Goal: Information Seeking & Learning: Learn about a topic

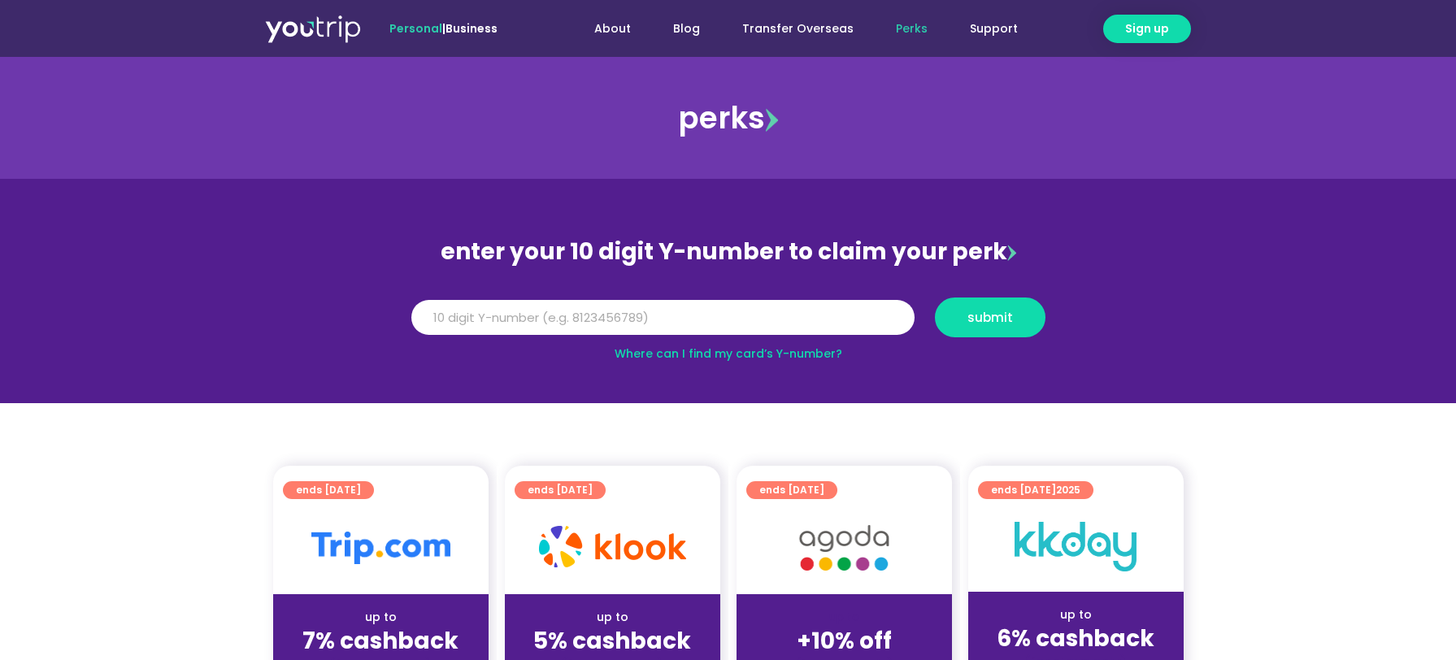
click at [683, 321] on input "Y Number" at bounding box center [662, 318] width 503 height 36
type input "8000000000"
click at [1007, 315] on span "submit" at bounding box center [990, 317] width 46 height 12
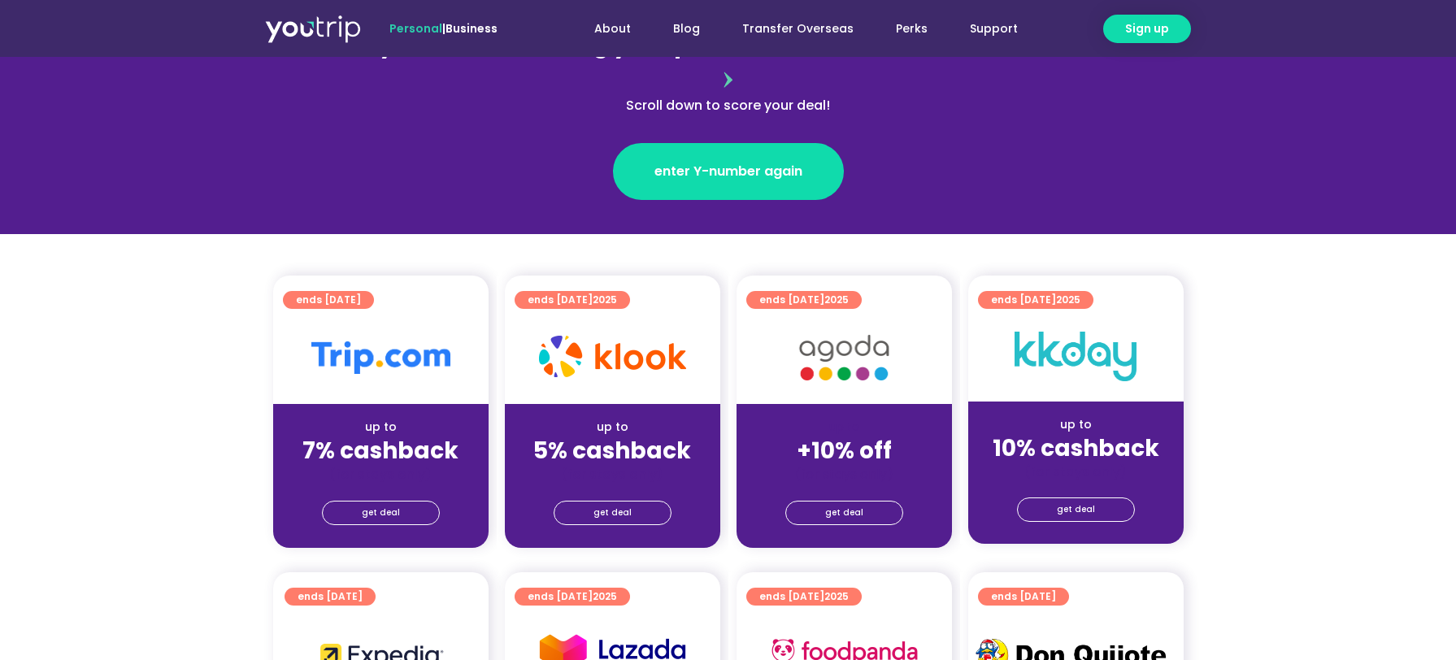
scroll to position [325, 0]
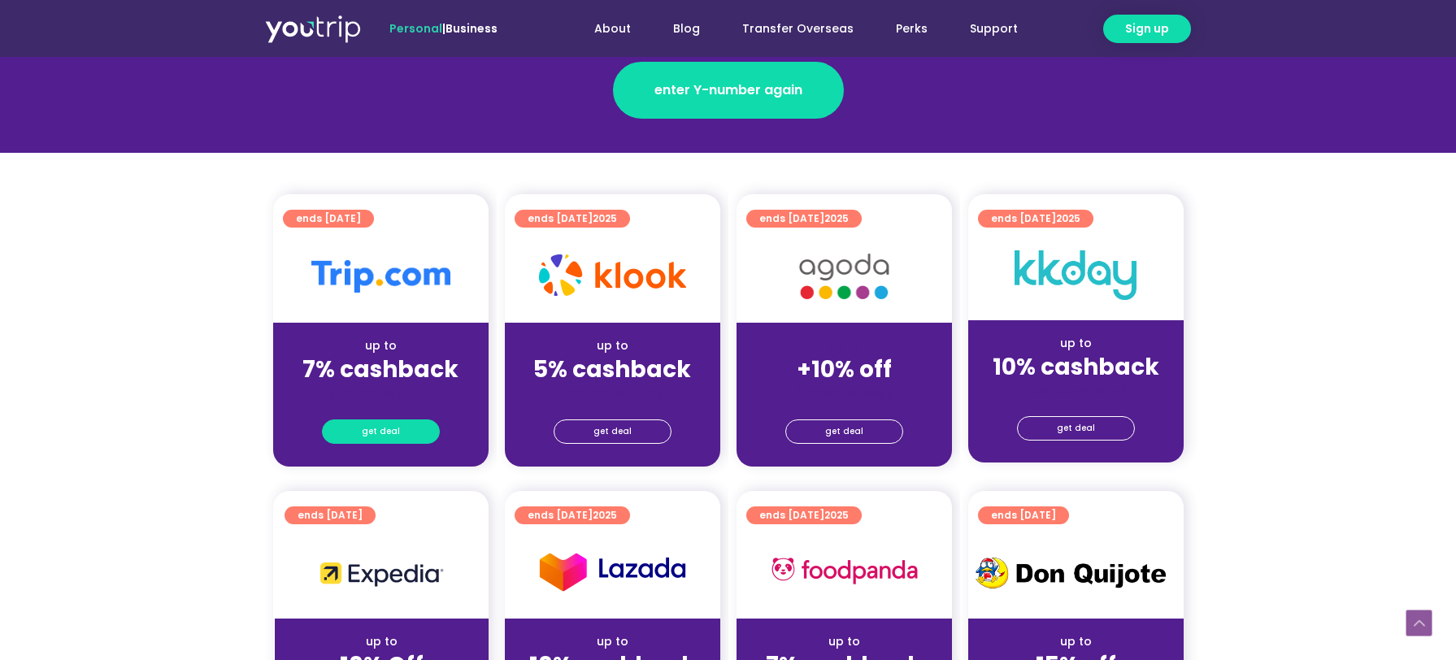
click at [401, 419] on link "get deal" at bounding box center [381, 431] width 118 height 24
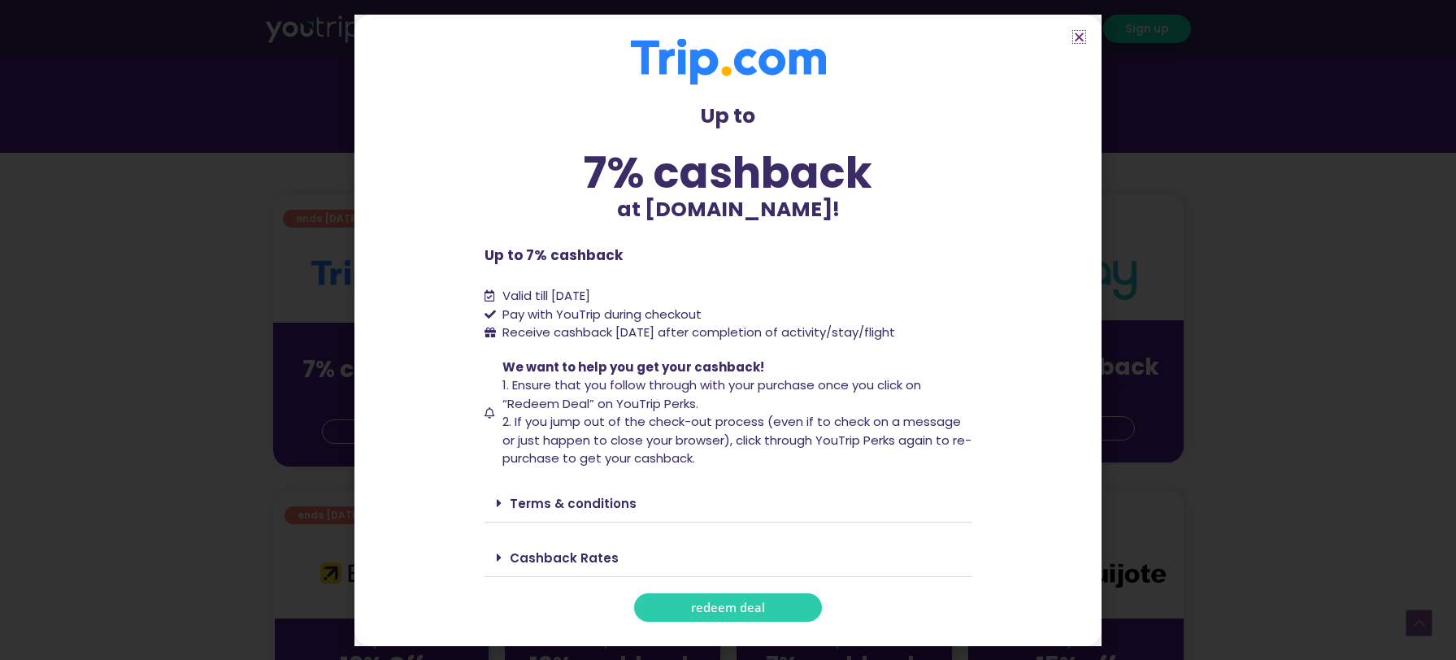
scroll to position [488, 0]
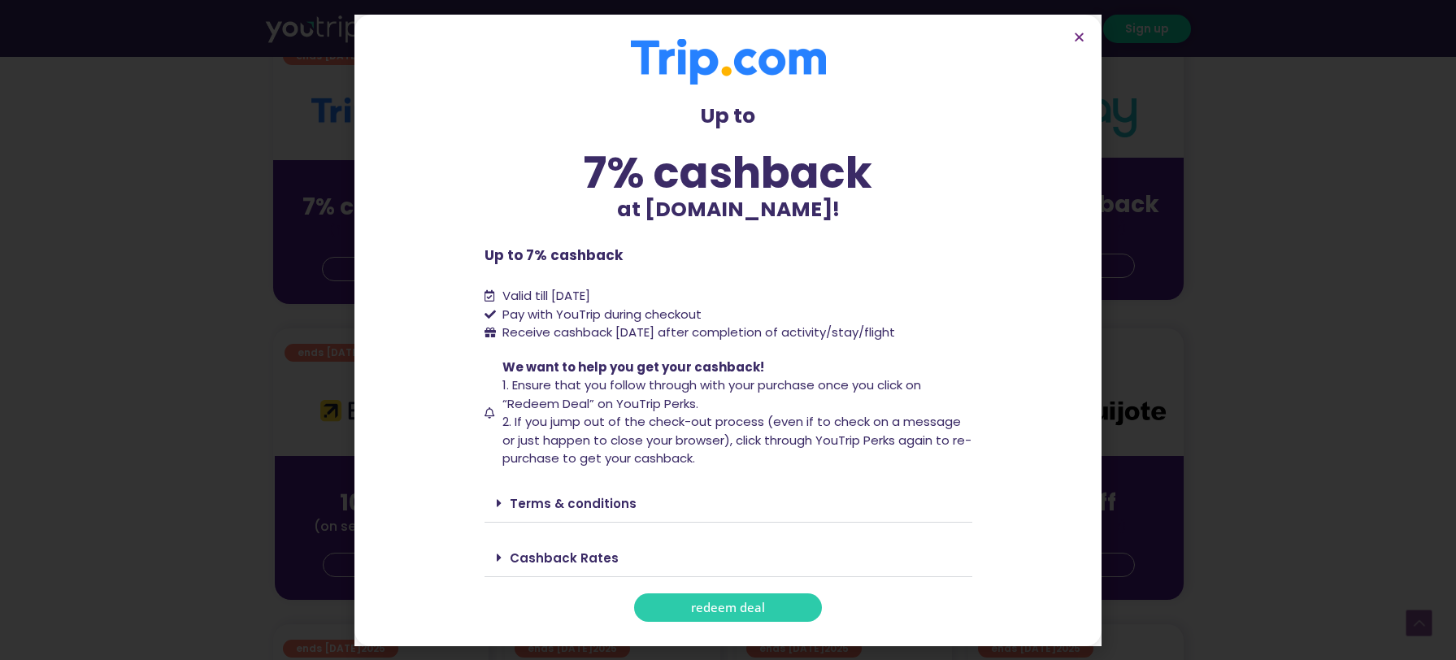
click at [623, 513] on div "Terms & conditions" at bounding box center [728, 503] width 488 height 38
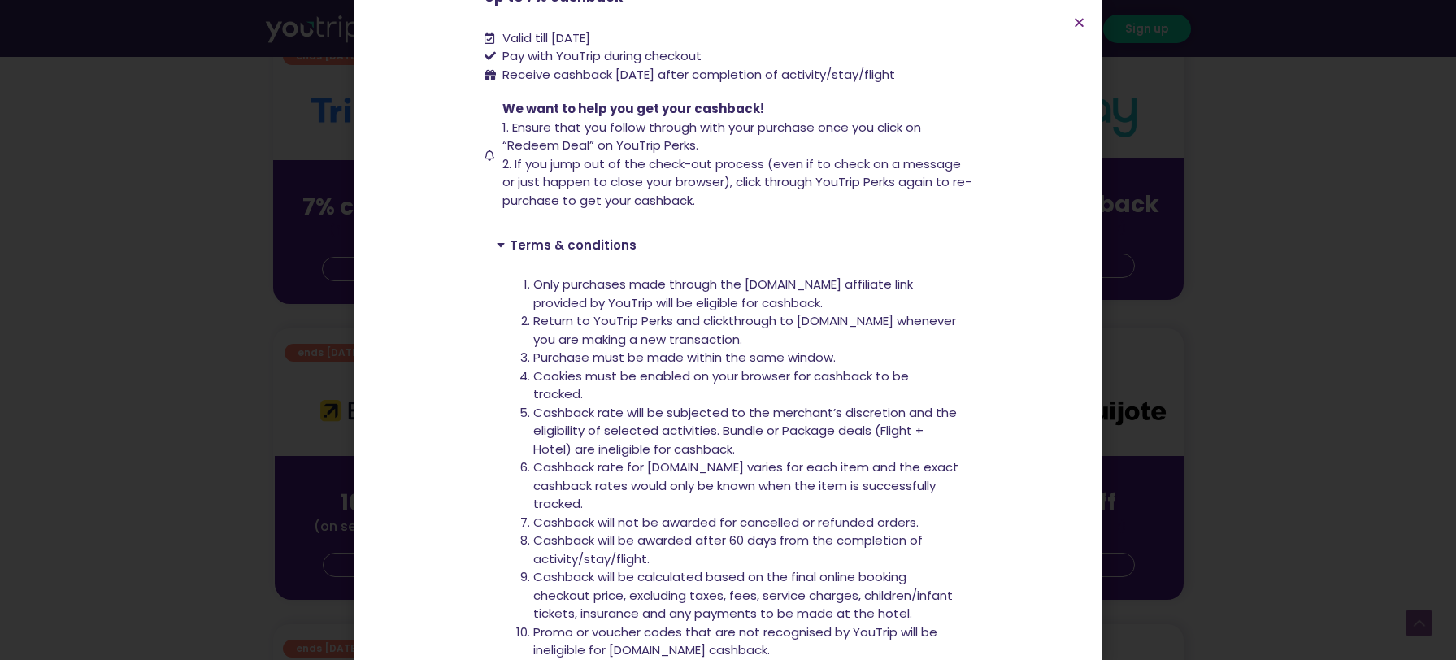
scroll to position [406, 0]
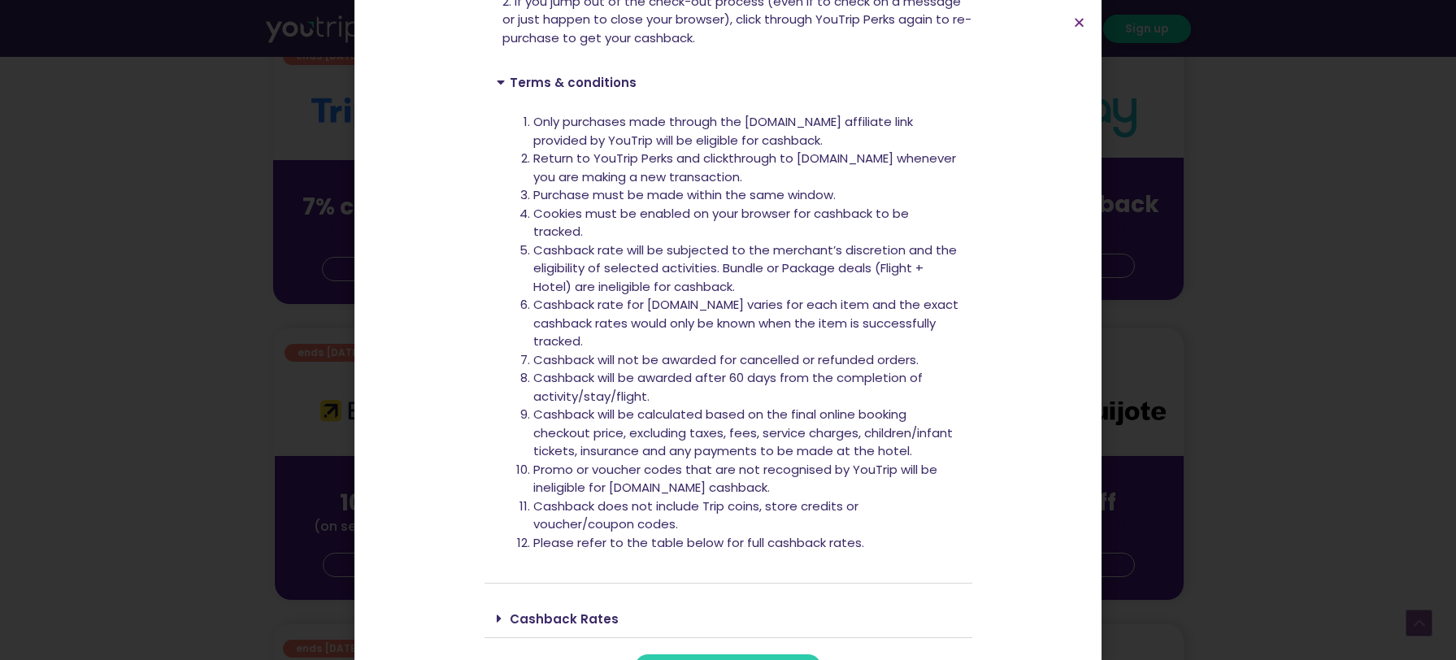
click at [628, 361] on li "Cashback will not be awarded for cancelled or refunded orders." at bounding box center [746, 360] width 427 height 19
click at [699, 425] on li "Cashback will be calculated based on the final online booking checkout price, e…" at bounding box center [746, 433] width 427 height 55
click at [699, 424] on li "Cashback will be calculated based on the final online booking checkout price, e…" at bounding box center [746, 433] width 427 height 55
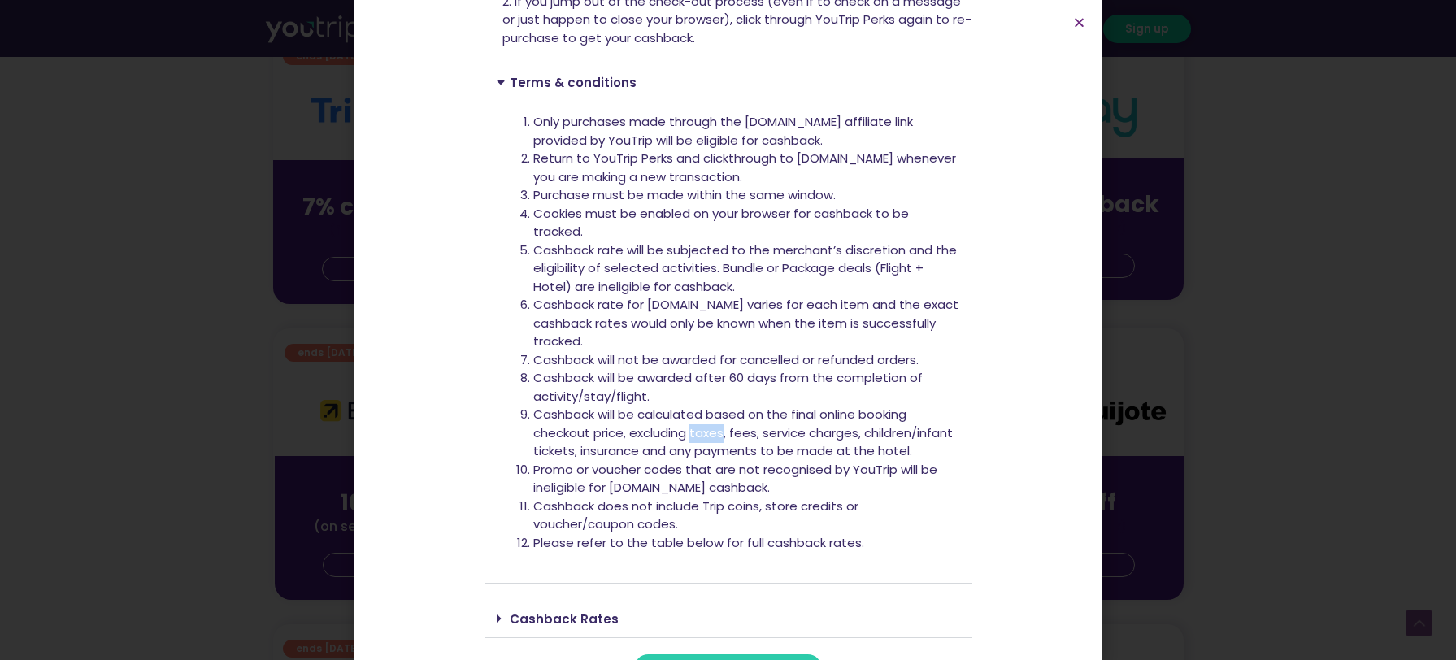
click at [699, 424] on li "Cashback will be calculated based on the final online booking checkout price, e…" at bounding box center [746, 433] width 427 height 55
drag, startPoint x: 751, startPoint y: 469, endPoint x: 654, endPoint y: 468, distance: 96.7
click at [743, 469] on li "Promo or voucher codes that are not recognised by YouTrip will be ineligible fo…" at bounding box center [746, 479] width 427 height 37
click at [636, 453] on li "Cashback will be calculated based on the final online booking checkout price, e…" at bounding box center [746, 433] width 427 height 55
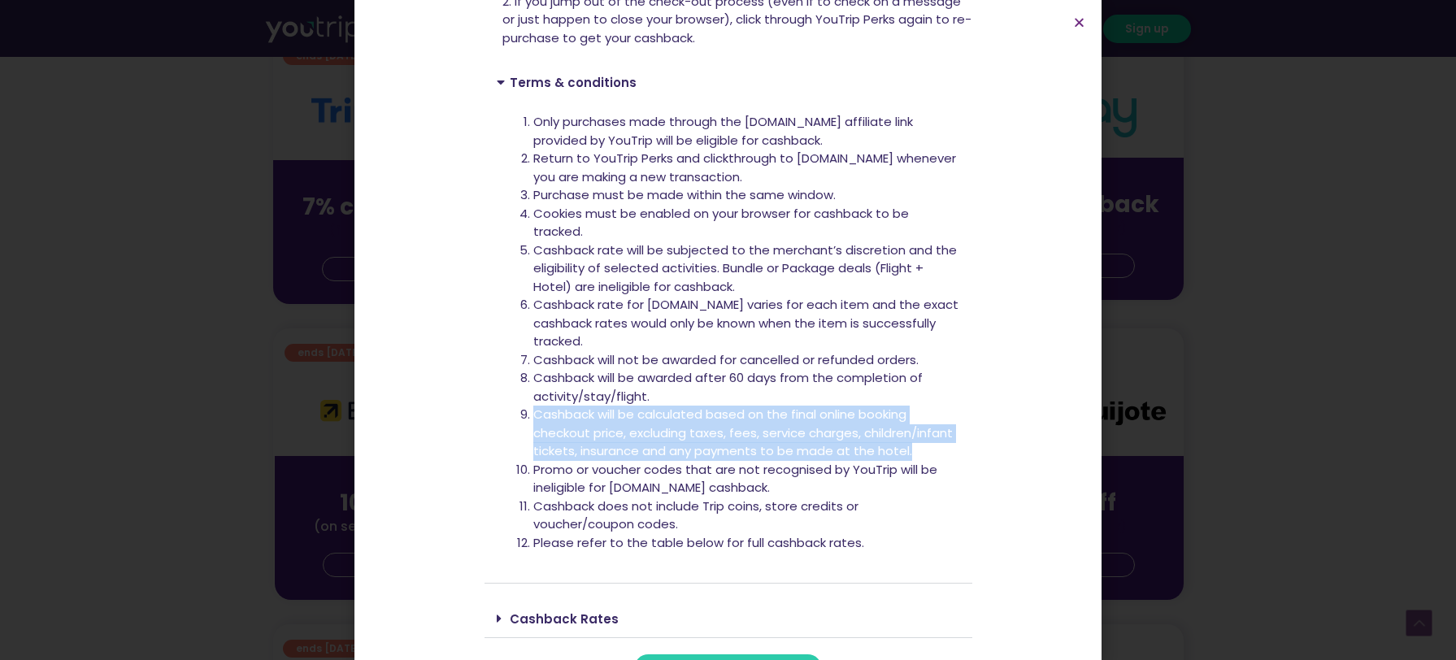
copy li "Cashback will be calculated based on the final online booking checkout price, e…"
drag, startPoint x: 528, startPoint y: 416, endPoint x: 926, endPoint y: 457, distance: 400.3
click at [926, 458] on li "Cashback will be calculated based on the final online booking checkout price, e…" at bounding box center [746, 433] width 427 height 55
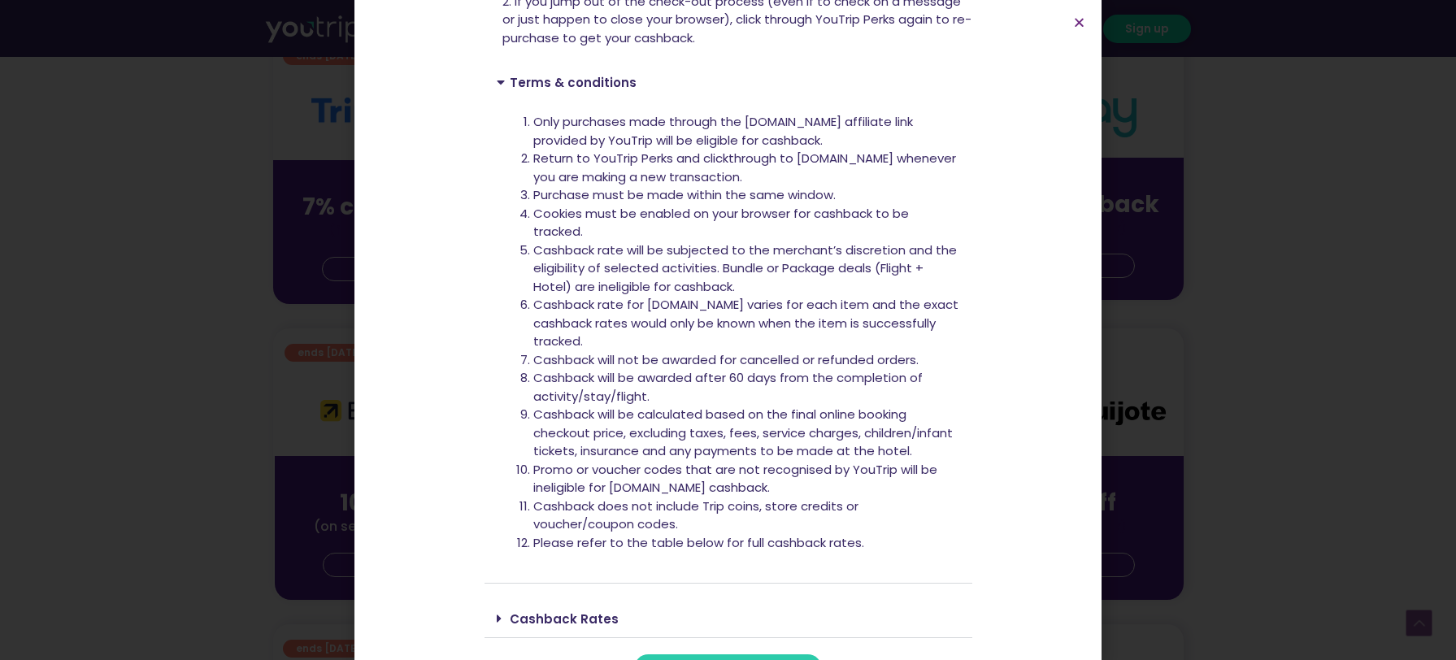
click at [723, 479] on li "Promo or voucher codes that are not recognised by YouTrip will be ineligible fo…" at bounding box center [746, 479] width 427 height 37
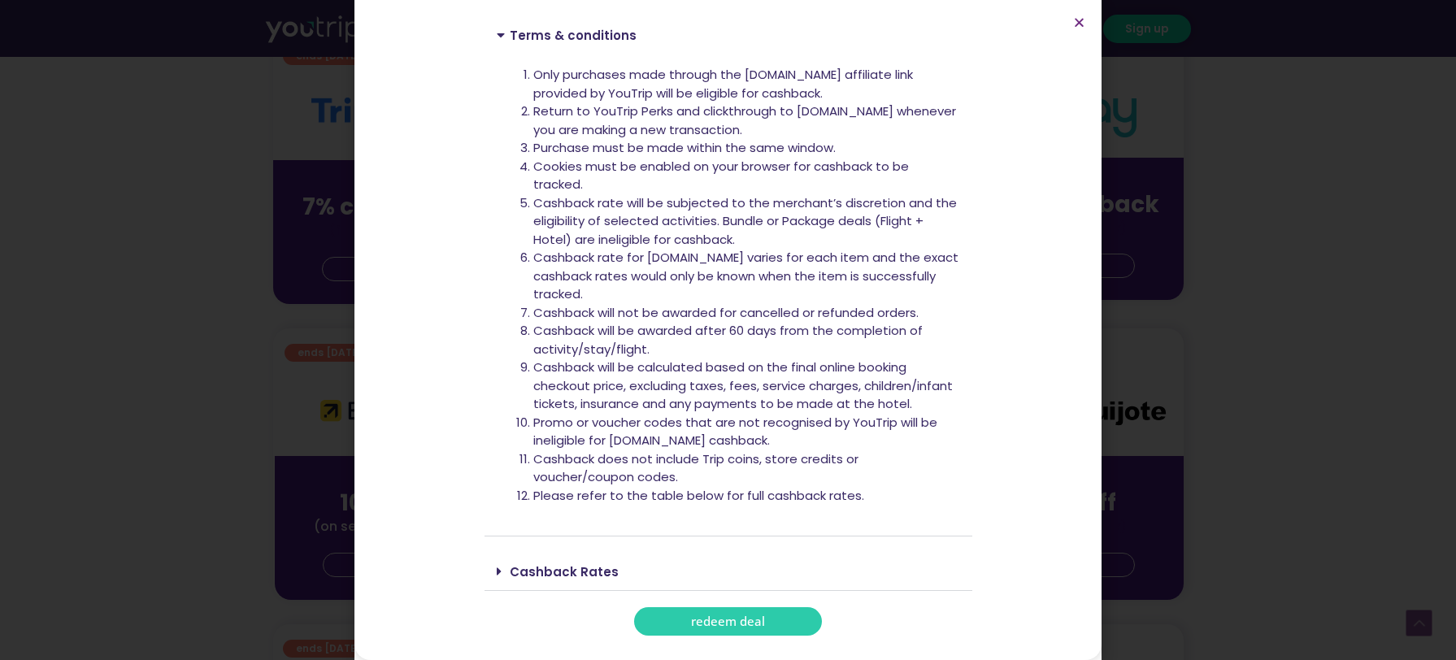
drag, startPoint x: 573, startPoint y: 573, endPoint x: 731, endPoint y: 518, distance: 167.1
click at [573, 574] on link "Cashback Rates" at bounding box center [564, 571] width 109 height 17
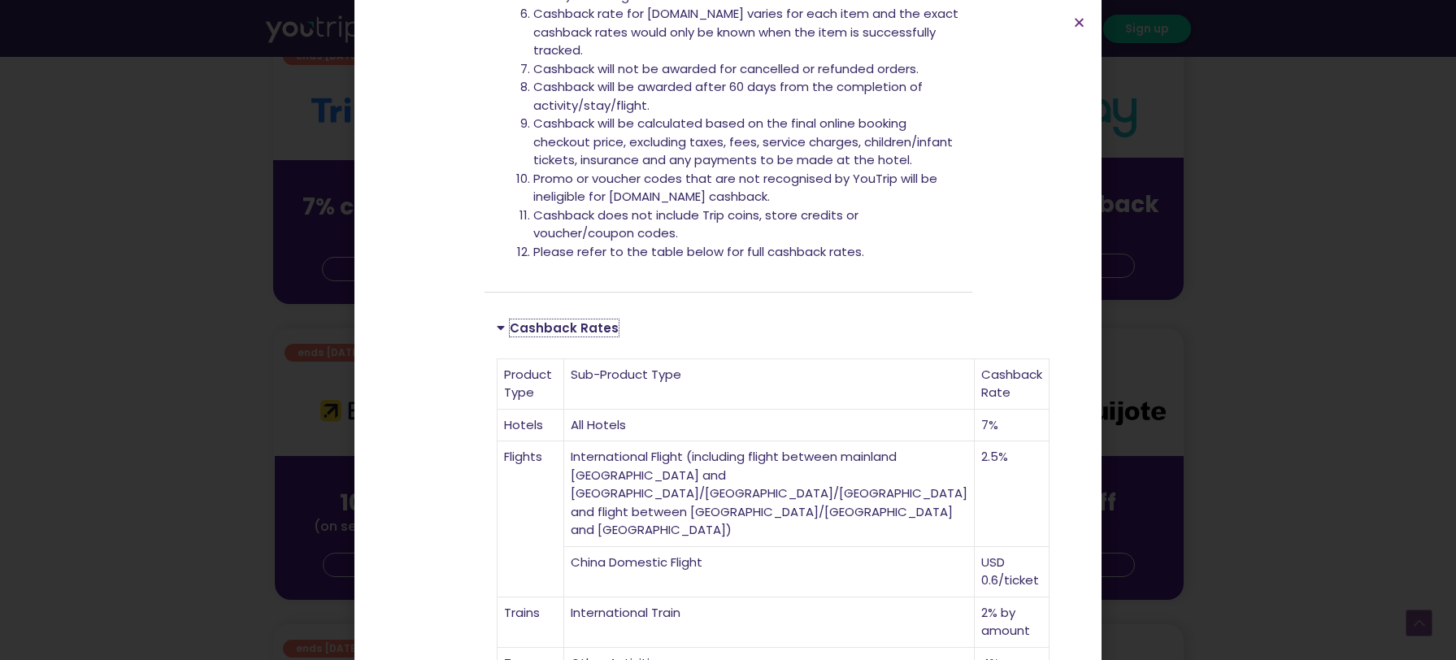
scroll to position [779, 0]
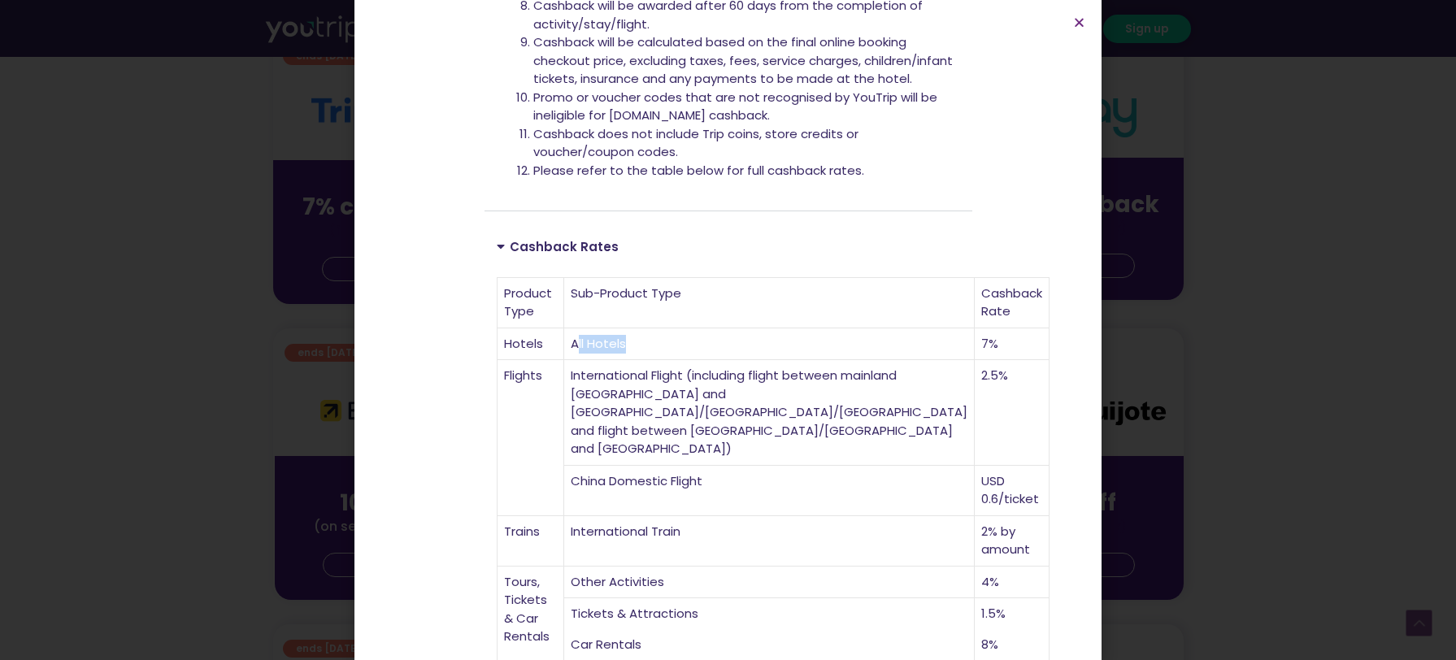
drag, startPoint x: 643, startPoint y: 319, endPoint x: 759, endPoint y: 330, distance: 116.7
click at [759, 330] on td "All Hotels" at bounding box center [769, 344] width 410 height 33
click at [739, 410] on td "International Flight (including flight between mainland China and Hong Kong/Mac…" at bounding box center [769, 413] width 410 height 106
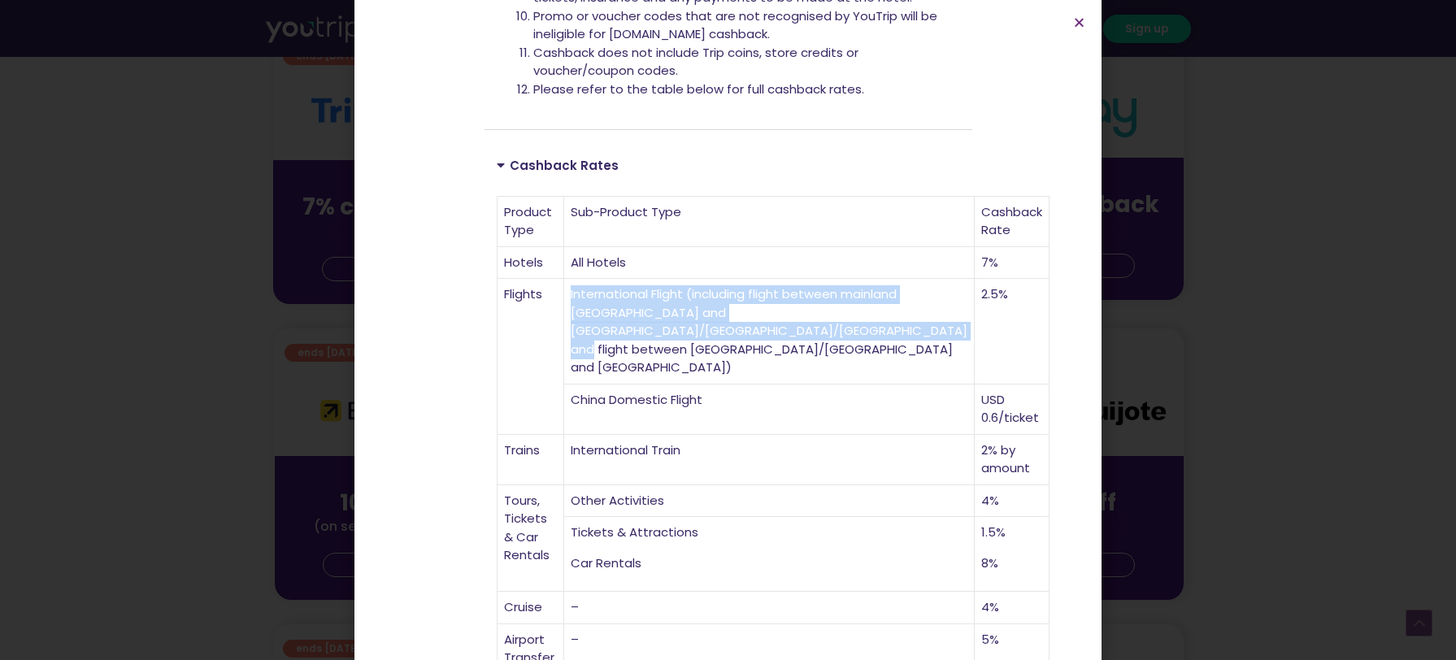
drag, startPoint x: 636, startPoint y: 277, endPoint x: 796, endPoint y: 368, distance: 184.2
click at [796, 368] on td "International Flight (including flight between mainland China and Hong Kong/Mac…" at bounding box center [769, 332] width 410 height 106
copy td "International Flight (including flight between mainland China and Hong Kong/Mac…"
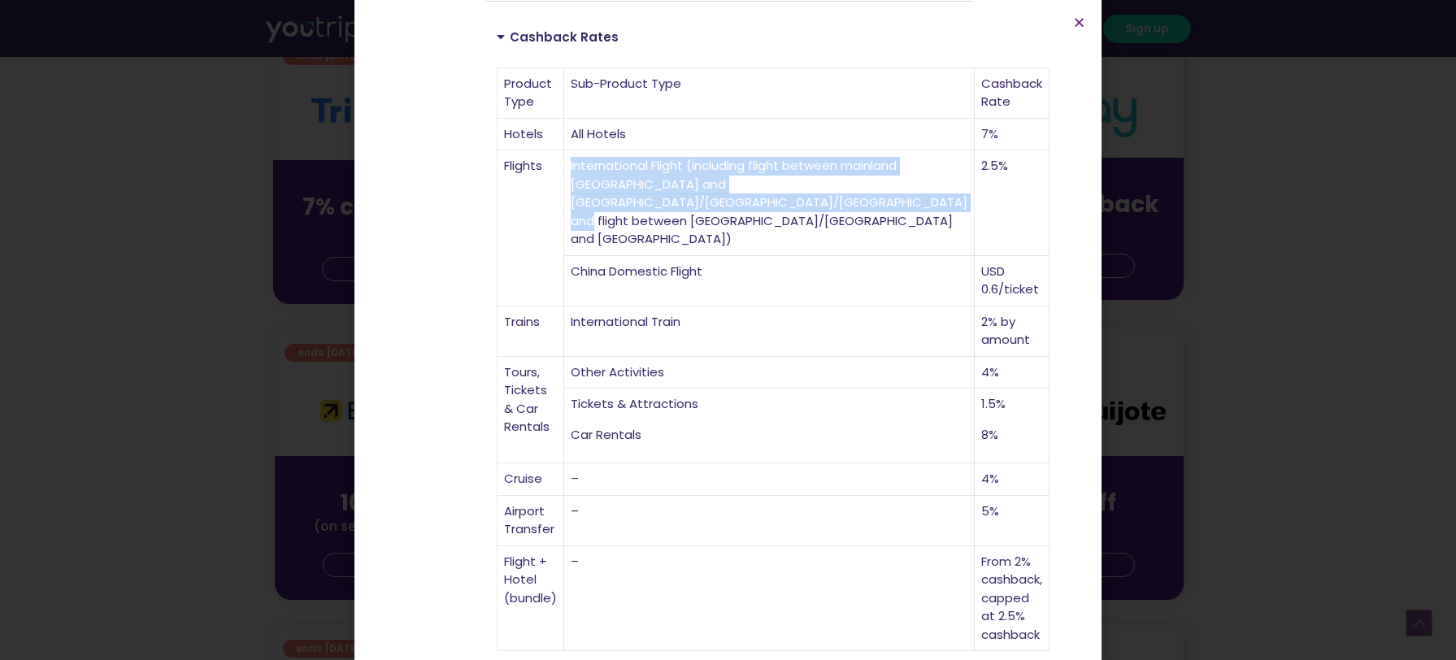
click at [766, 227] on td "International Flight (including flight between mainland China and Hong Kong/Mac…" at bounding box center [769, 203] width 410 height 106
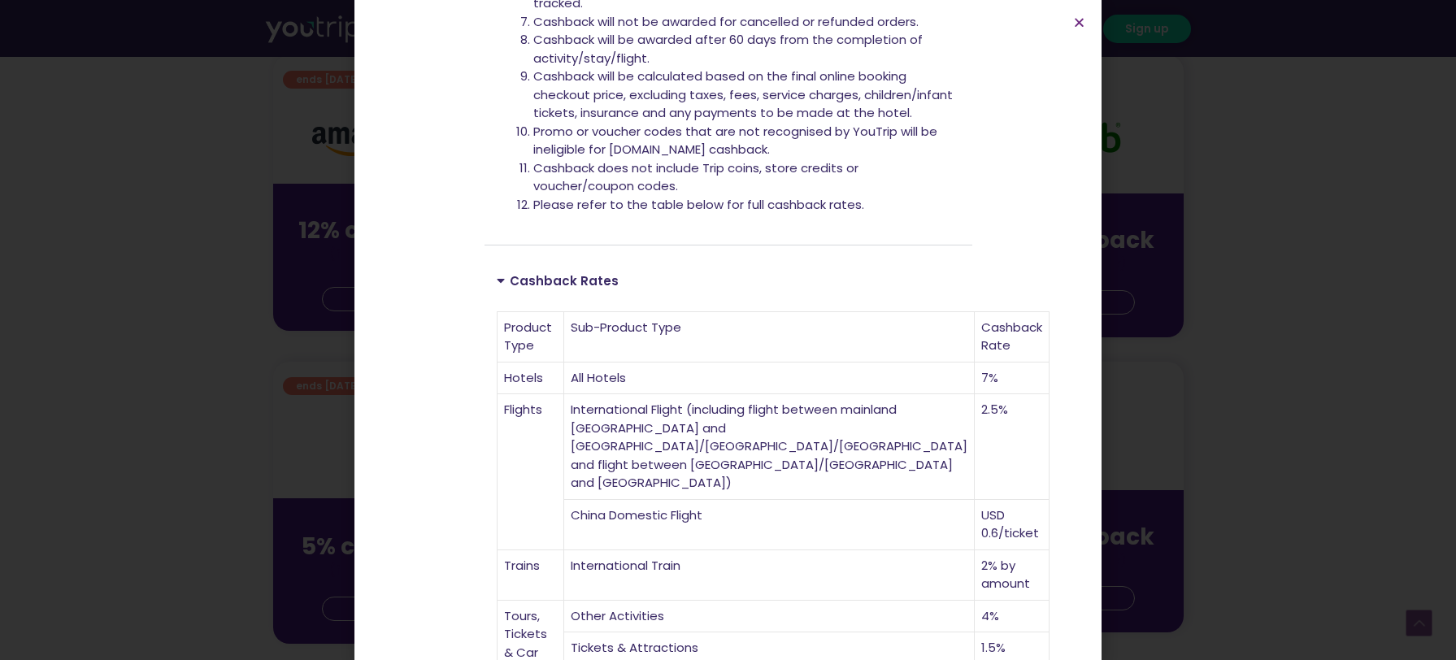
scroll to position [582, 0]
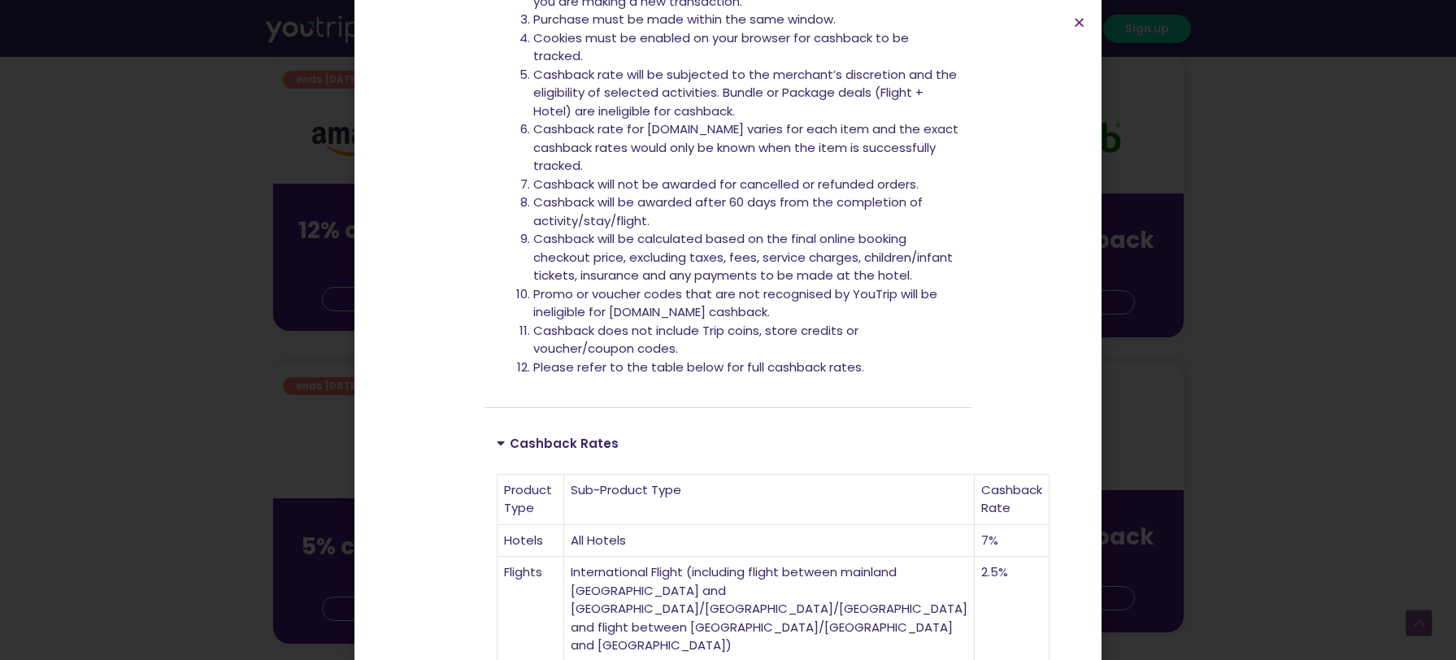
click at [712, 224] on li "Cashback will be awarded after 60 days from the completion of activity/stay/fli…" at bounding box center [746, 211] width 427 height 37
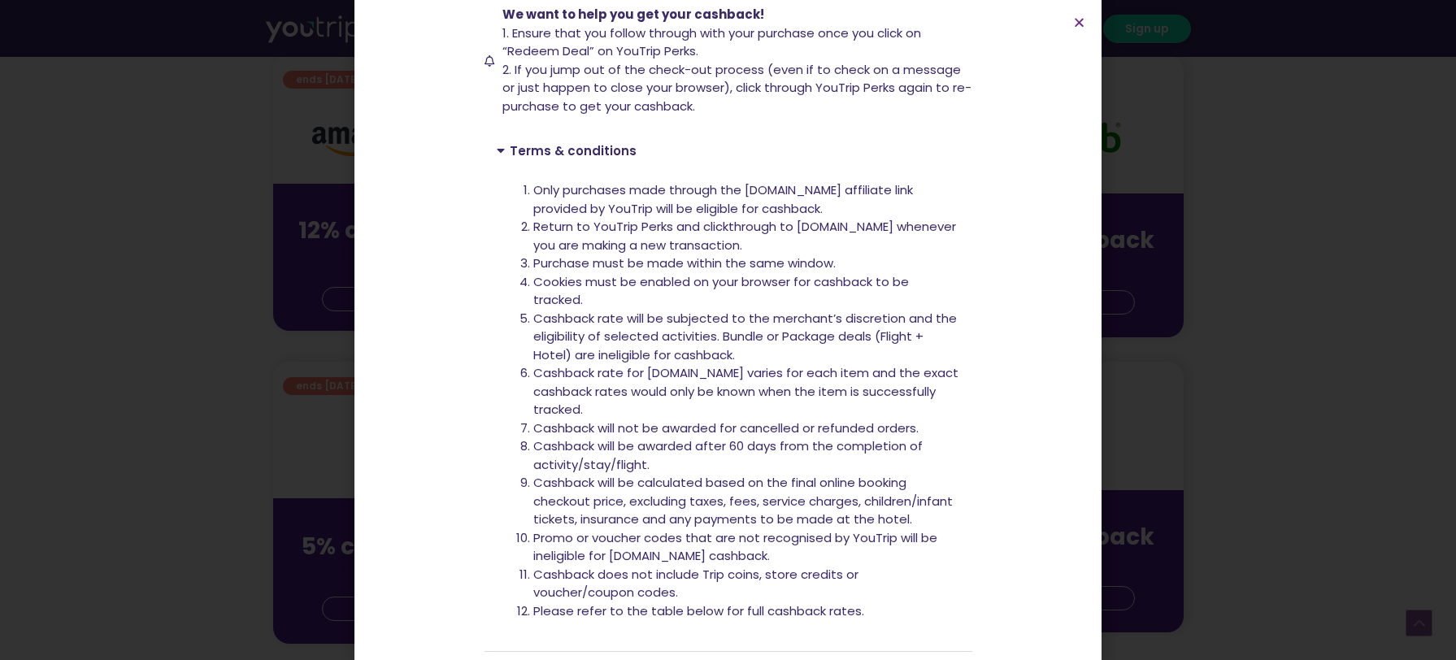
scroll to position [176, 0]
